Goal: Task Accomplishment & Management: Use online tool/utility

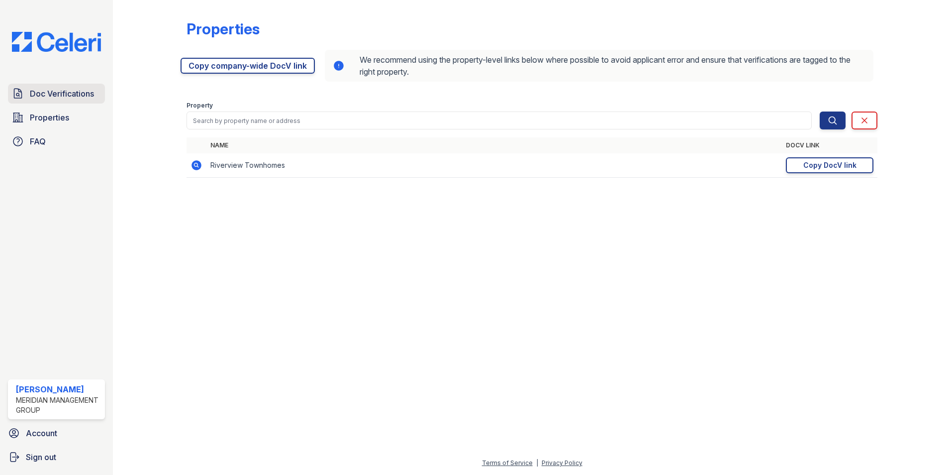
click at [53, 93] on span "Doc Verifications" at bounding box center [62, 94] width 64 height 12
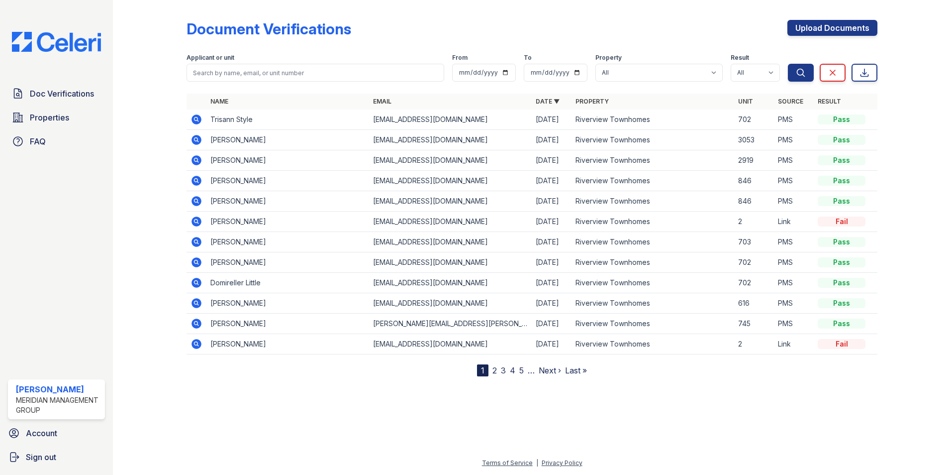
click at [197, 115] on icon at bounding box center [197, 119] width 10 height 10
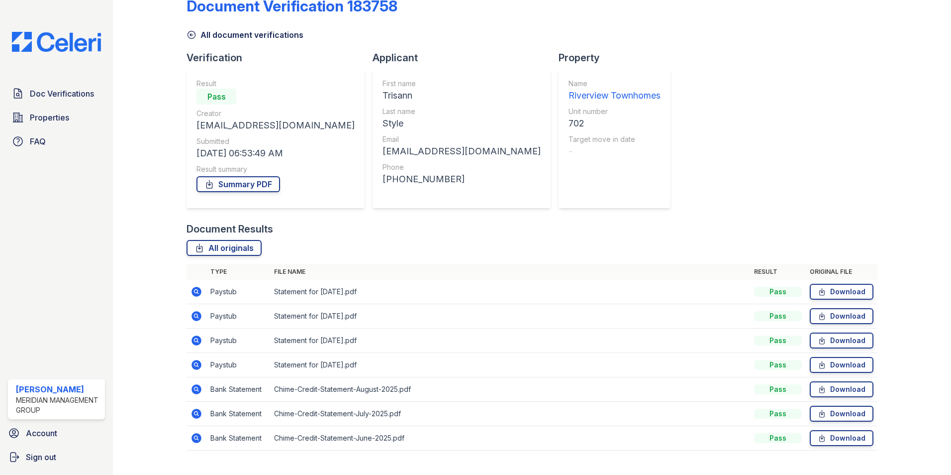
scroll to position [42, 0]
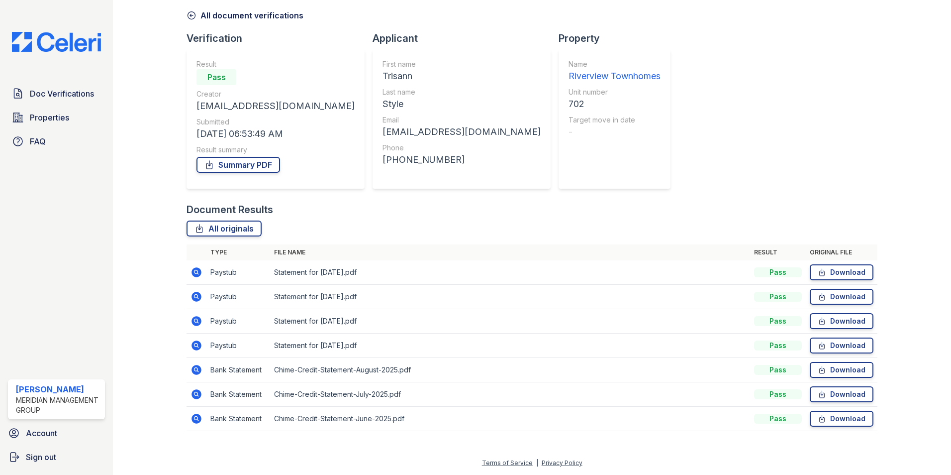
click at [194, 271] on icon at bounding box center [197, 272] width 12 height 12
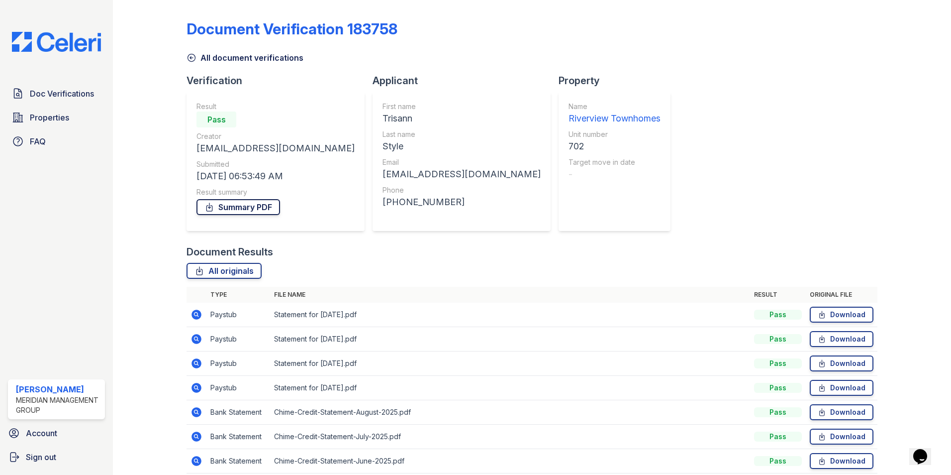
click at [246, 207] on link "Summary PDF" at bounding box center [238, 207] width 84 height 16
click at [59, 92] on span "Doc Verifications" at bounding box center [62, 94] width 64 height 12
